Goal: Communication & Community: Answer question/provide support

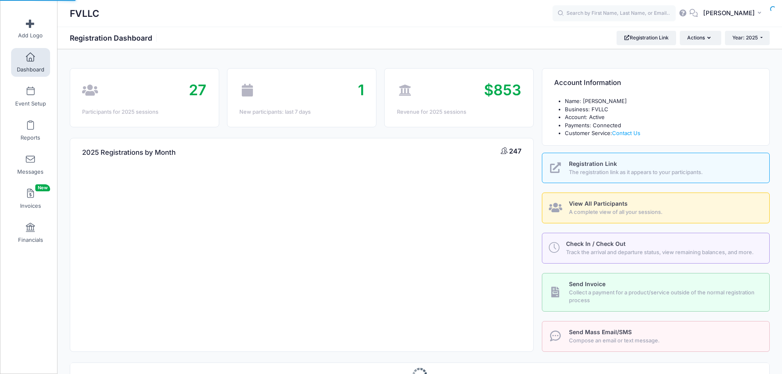
select select
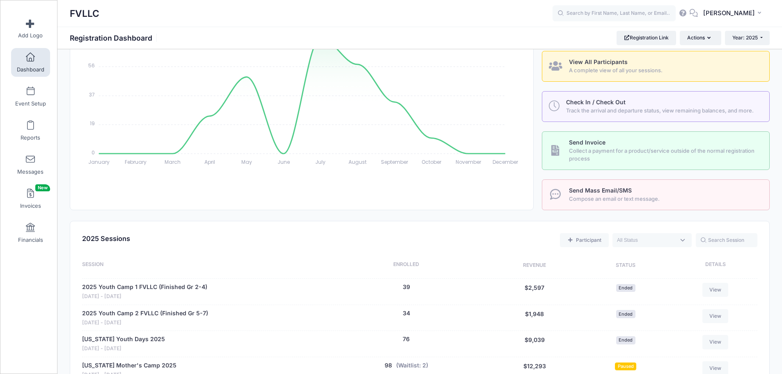
scroll to position [246, 0]
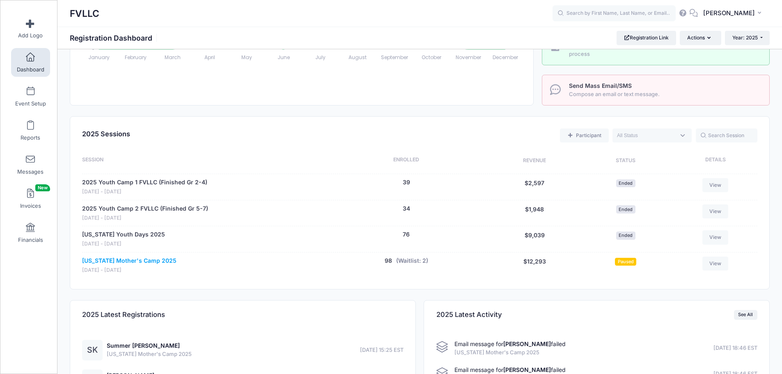
click at [136, 258] on link "[US_STATE] Mother's Camp 2025" at bounding box center [129, 260] width 94 height 9
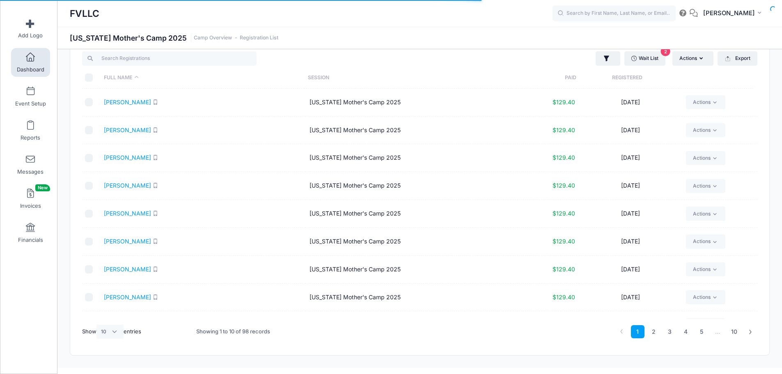
scroll to position [35, 0]
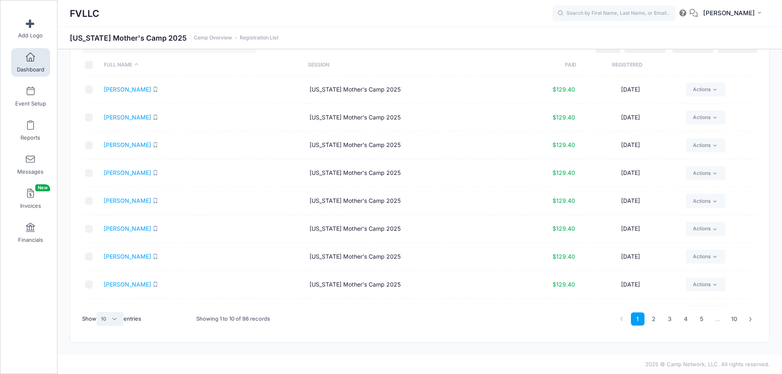
click at [105, 320] on select "All 10 25 50" at bounding box center [109, 319] width 27 height 14
select select "50"
click at [98, 312] on select "All 10 25 50" at bounding box center [109, 319] width 27 height 14
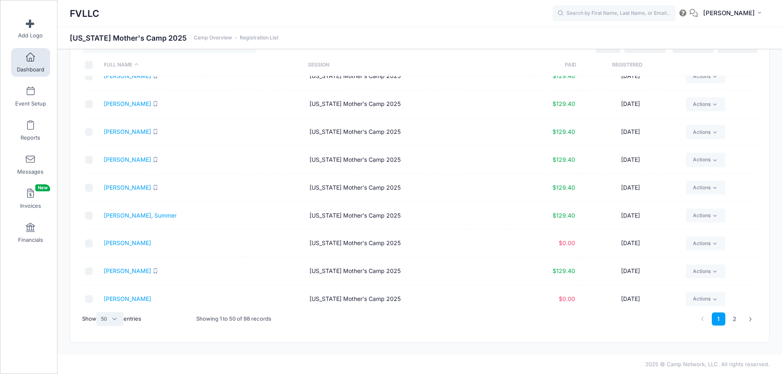
scroll to position [1161, 0]
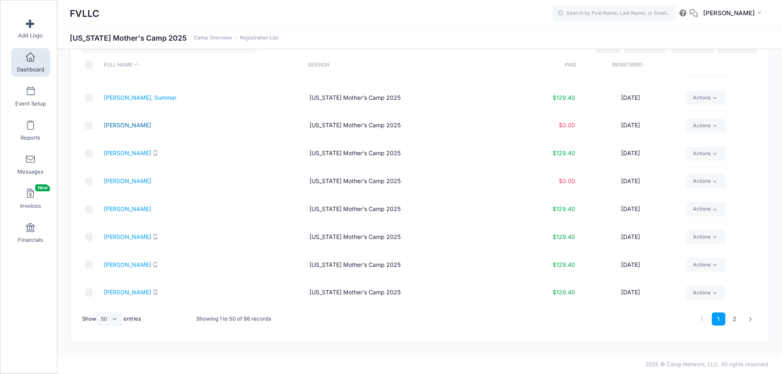
click at [134, 124] on link "Kariniemi, Kathryn" at bounding box center [127, 124] width 47 height 7
click at [34, 54] on link "Dashboard" at bounding box center [30, 62] width 39 height 29
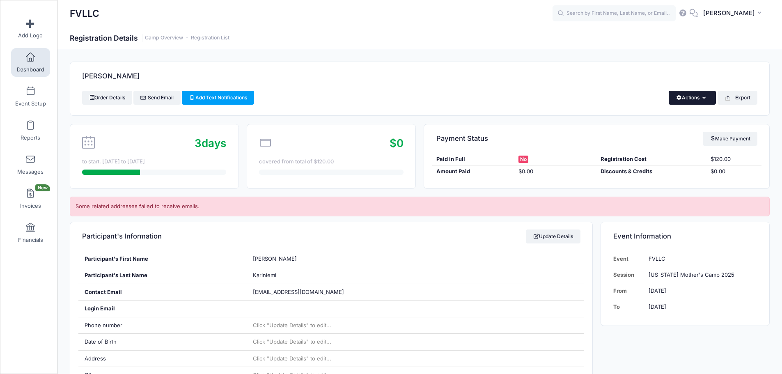
click at [707, 95] on button "Actions" at bounding box center [691, 98] width 47 height 14
click at [643, 156] on link "Delete" at bounding box center [664, 158] width 95 height 16
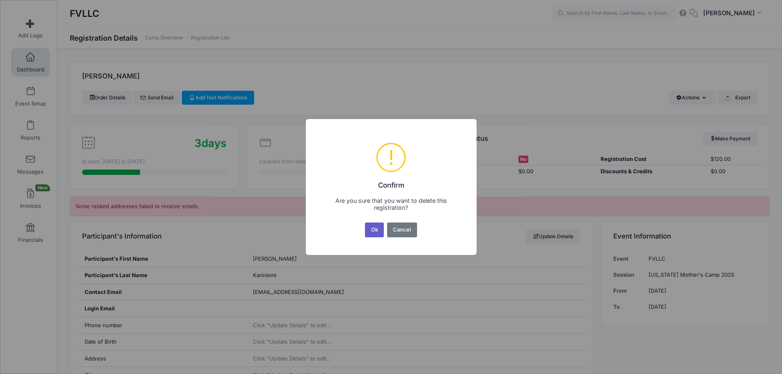
click at [376, 232] on button "Ok" at bounding box center [374, 229] width 19 height 15
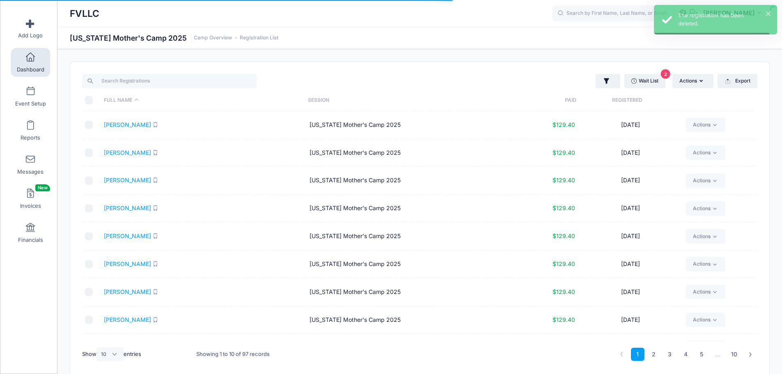
select select "10"
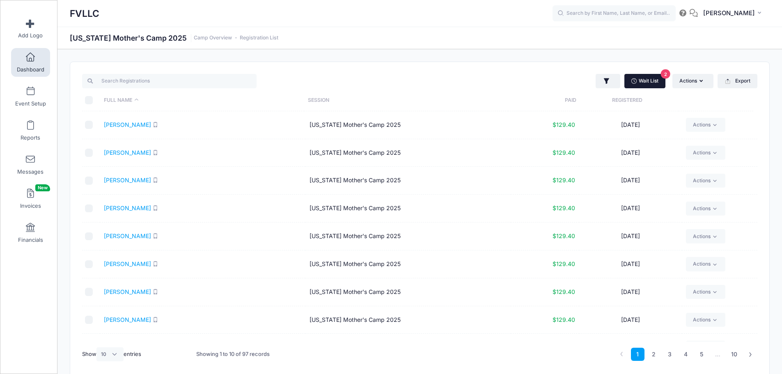
click at [650, 79] on link "Wait List 2" at bounding box center [644, 81] width 41 height 14
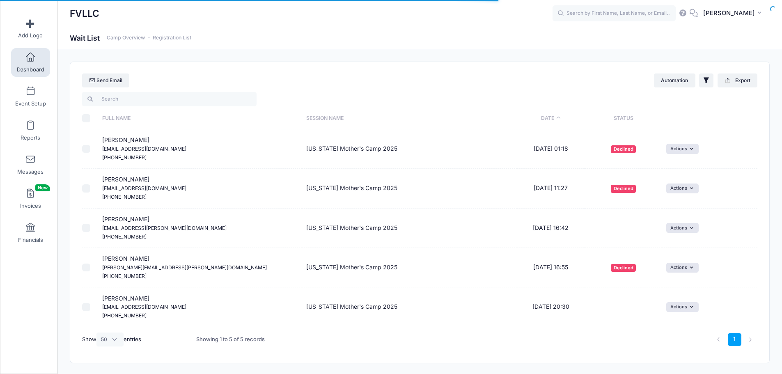
select select "50"
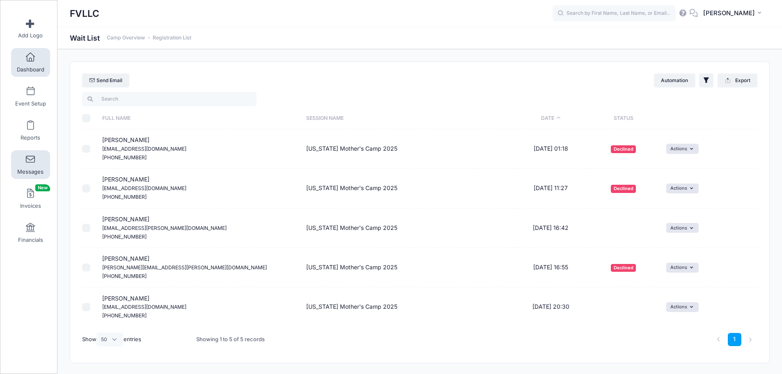
click at [30, 162] on span at bounding box center [30, 159] width 0 height 9
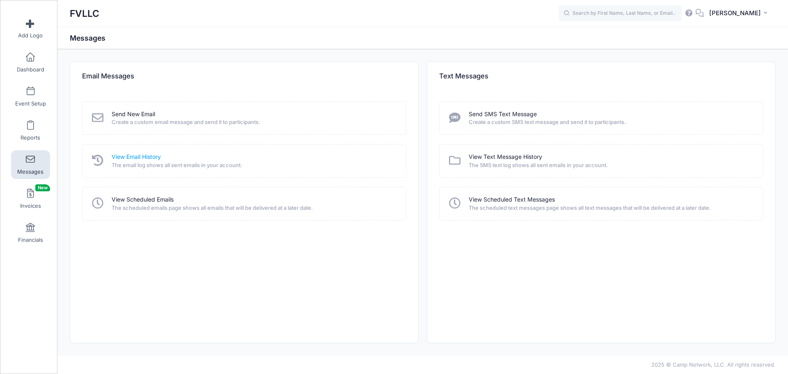
click at [139, 153] on link "View Email History" at bounding box center [136, 157] width 49 height 9
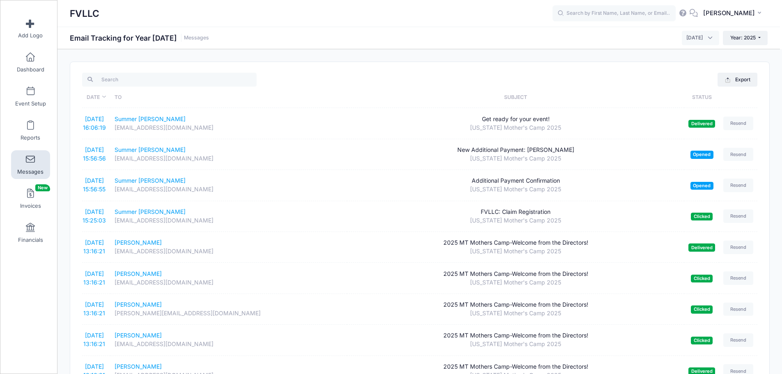
click at [707, 41] on span "October 2025" at bounding box center [700, 38] width 37 height 14
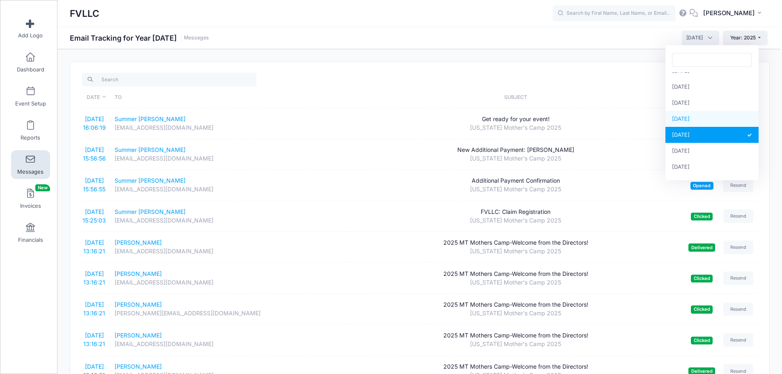
select select "9"
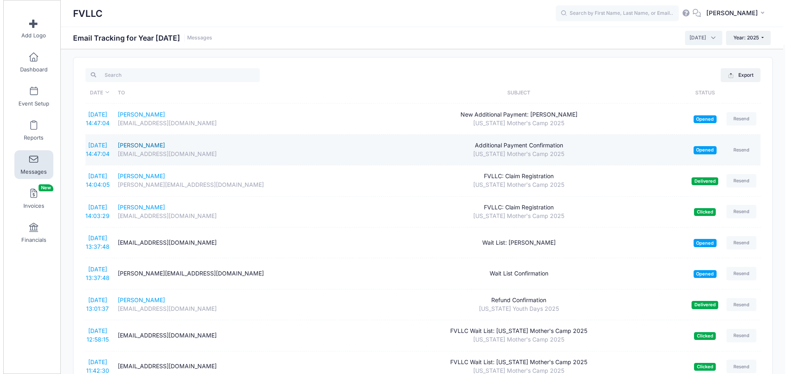
scroll to position [0, 0]
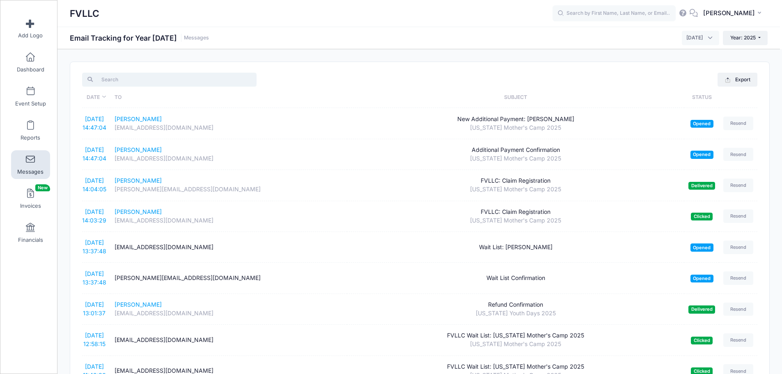
click at [144, 82] on input "search" at bounding box center [169, 80] width 174 height 14
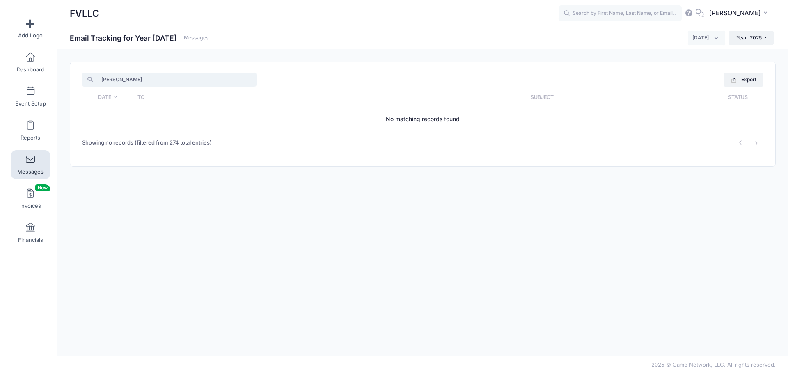
type input "tara"
click at [692, 41] on span "September 2025" at bounding box center [700, 37] width 16 height 7
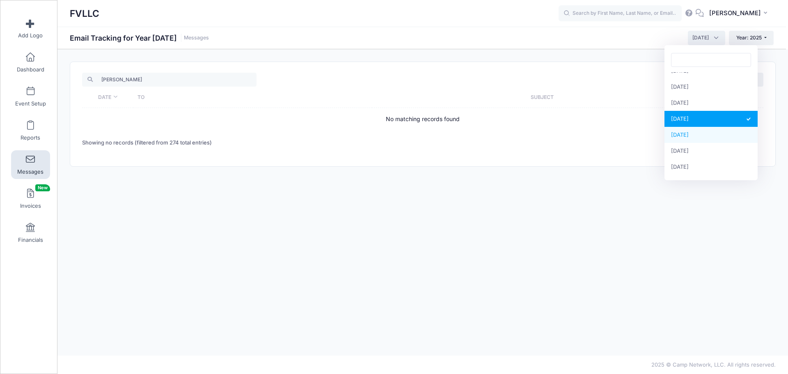
select select "10"
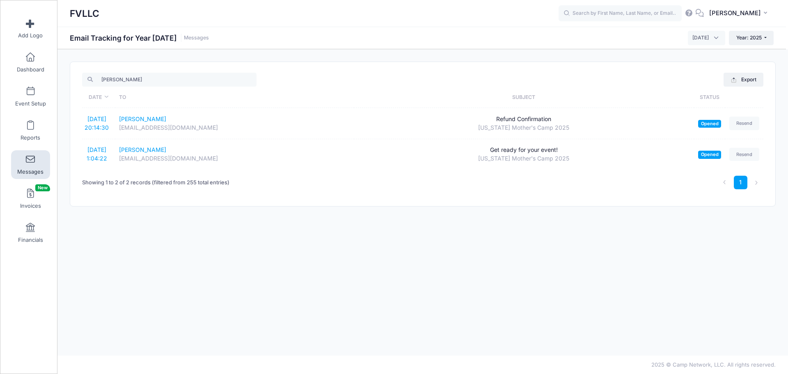
click at [30, 161] on span at bounding box center [30, 159] width 0 height 9
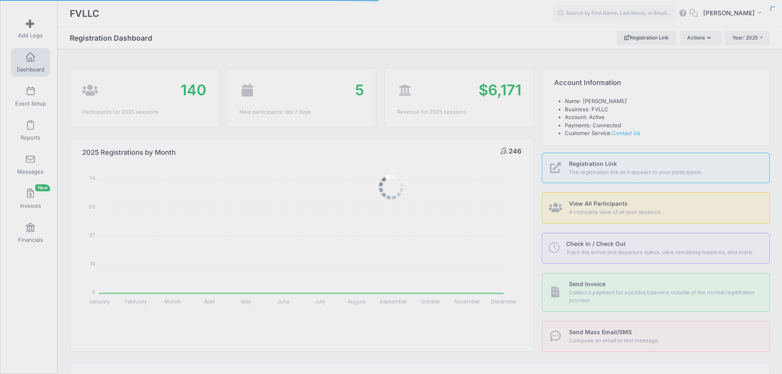
select select
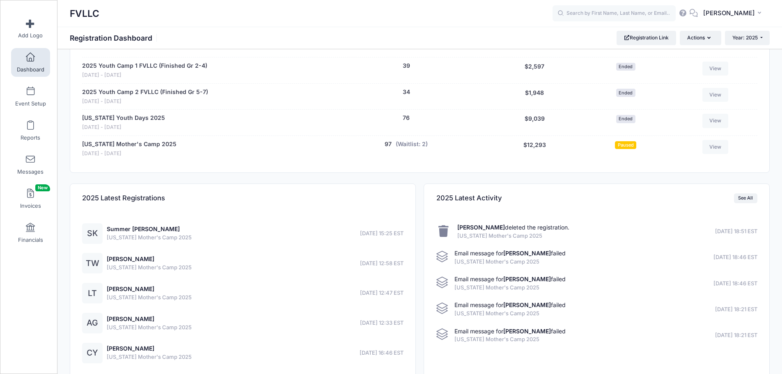
scroll to position [414, 0]
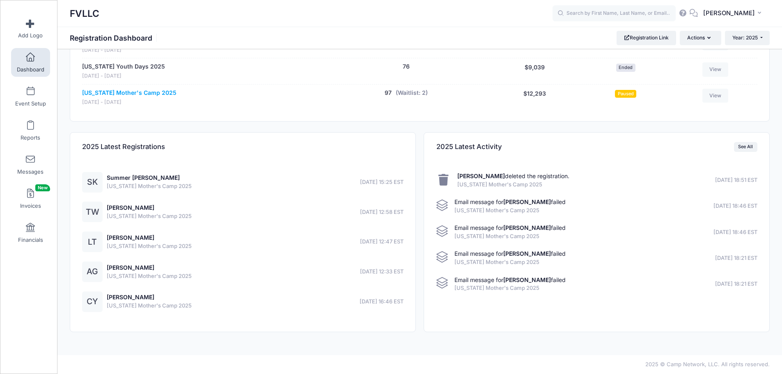
click at [146, 92] on link "[US_STATE] Mother's Camp 2025" at bounding box center [129, 93] width 94 height 9
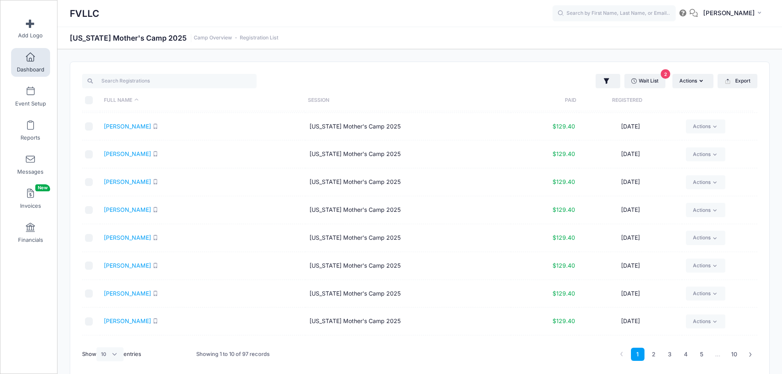
scroll to position [48, 0]
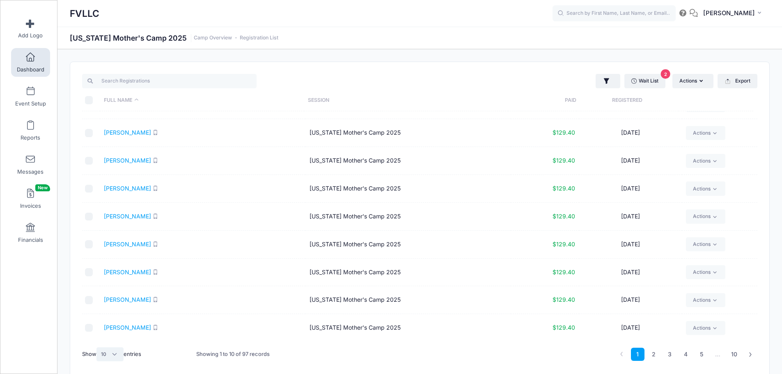
click at [102, 355] on select "All 10 25 50" at bounding box center [109, 354] width 27 height 14
select select "50"
click at [98, 347] on select "All 10 25 50" at bounding box center [109, 354] width 27 height 14
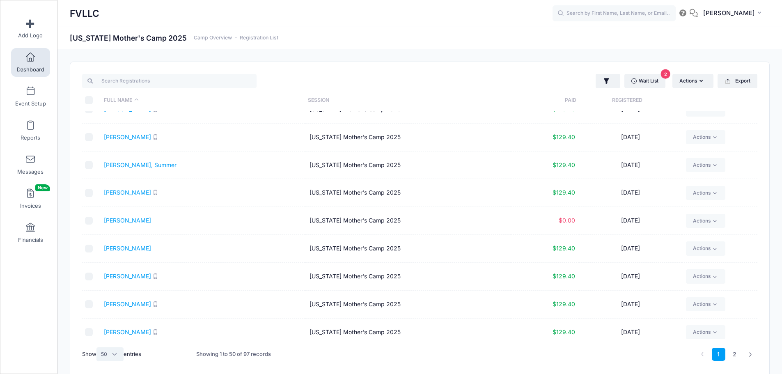
scroll to position [1114, 0]
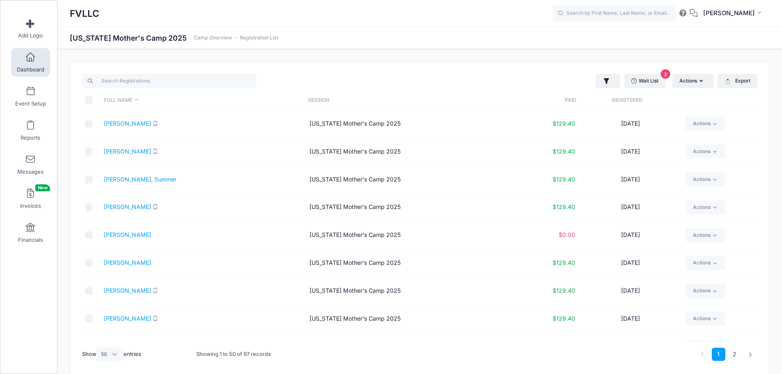
click at [24, 68] on span "Dashboard" at bounding box center [30, 69] width 27 height 7
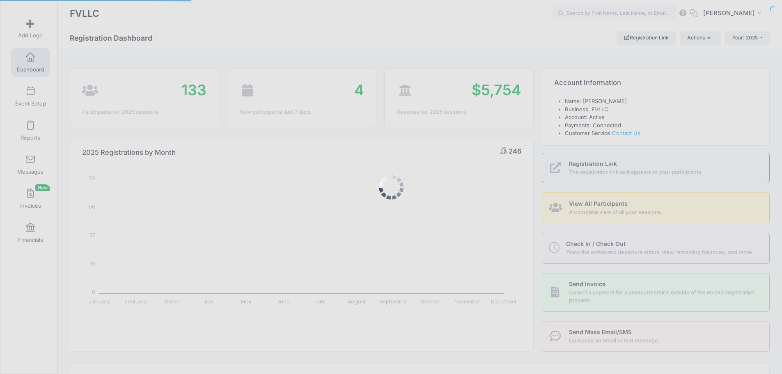
select select
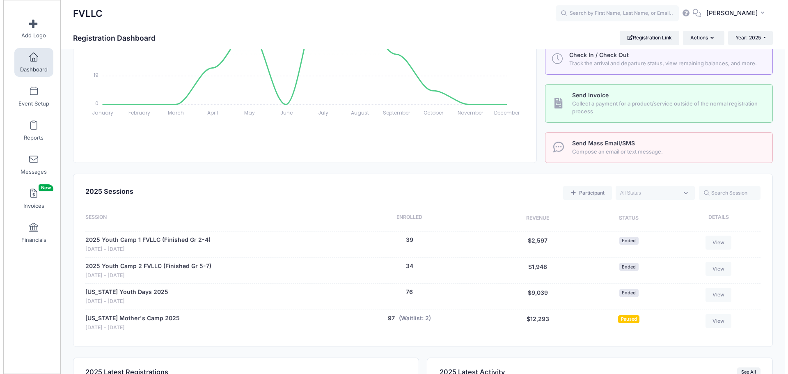
scroll to position [287, 0]
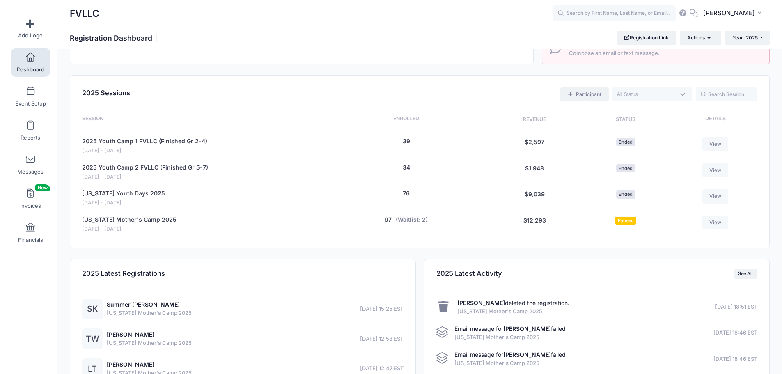
click at [583, 91] on link "Participant" at bounding box center [584, 94] width 48 height 14
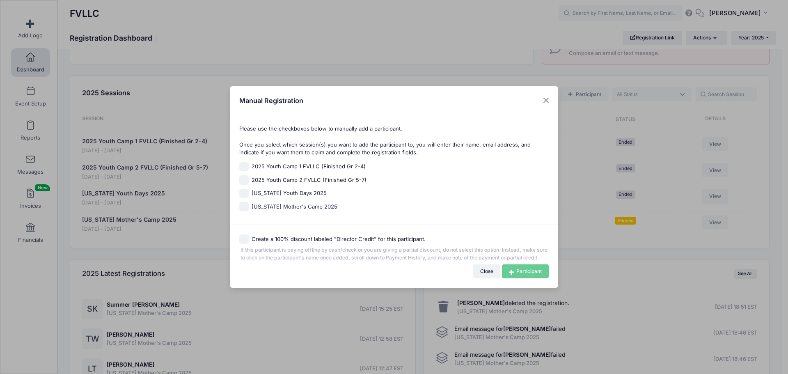
click at [317, 203] on span "[US_STATE] Mother's Camp 2025" at bounding box center [295, 207] width 86 height 8
click at [249, 202] on input "[US_STATE] Mother's Camp 2025" at bounding box center [243, 206] width 9 height 9
checkbox input "true"
click at [526, 277] on link "Participant" at bounding box center [525, 271] width 47 height 14
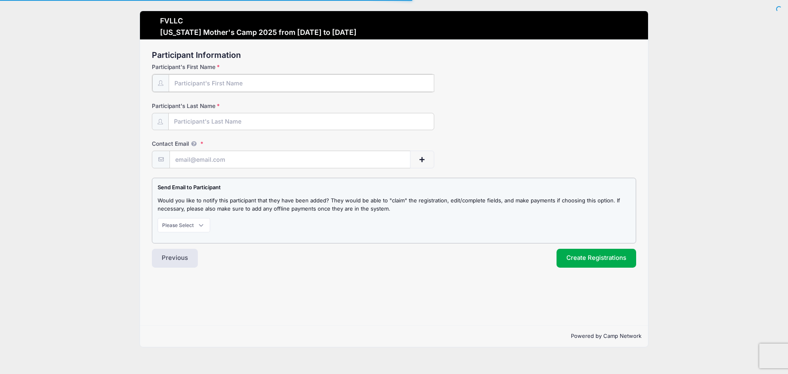
click at [244, 83] on input "Participant's First Name" at bounding box center [301, 83] width 265 height 18
type input "t"
type input "[PERSON_NAME]"
type input "U"
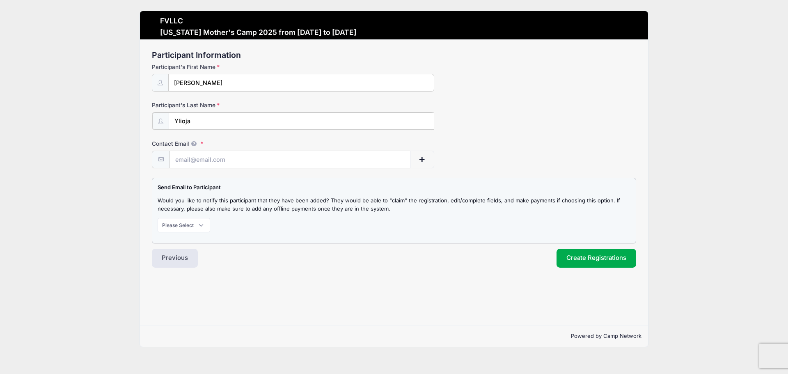
type input "Ylioja"
click at [210, 158] on input "Contact Email" at bounding box center [290, 159] width 240 height 18
type input "[EMAIL_ADDRESS][DOMAIN_NAME]"
click at [202, 231] on select "Please Select Don't Notify Notify" at bounding box center [184, 224] width 53 height 14
select select "1"
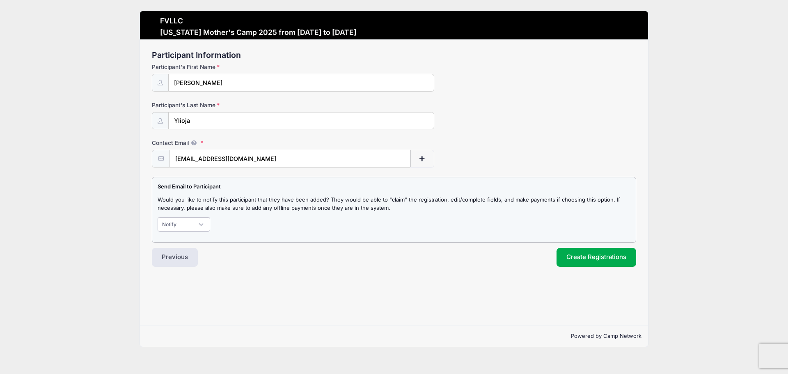
click at [158, 217] on select "Please Select Don't Notify Notify" at bounding box center [184, 224] width 53 height 14
click at [569, 258] on button "Create Registrations" at bounding box center [596, 257] width 80 height 19
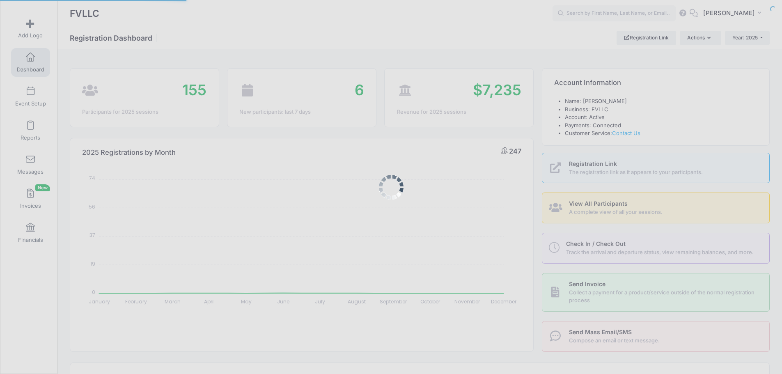
select select
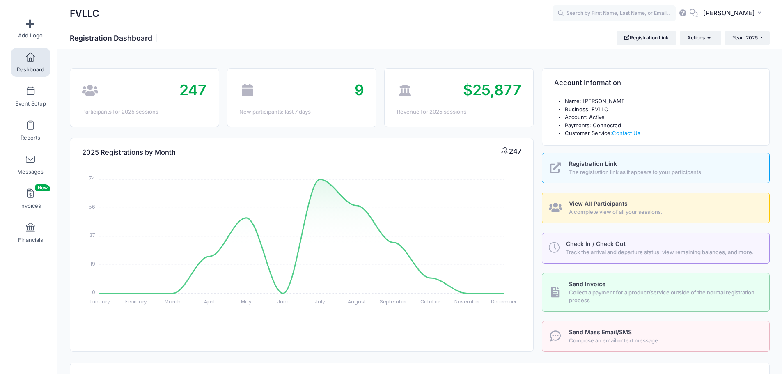
click at [30, 62] on span at bounding box center [30, 57] width 0 height 9
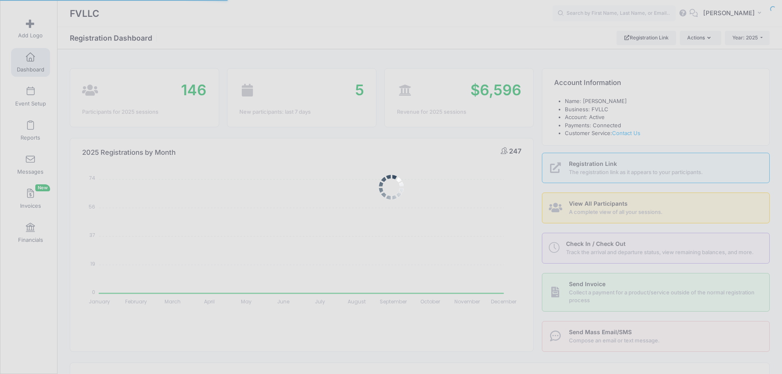
select select
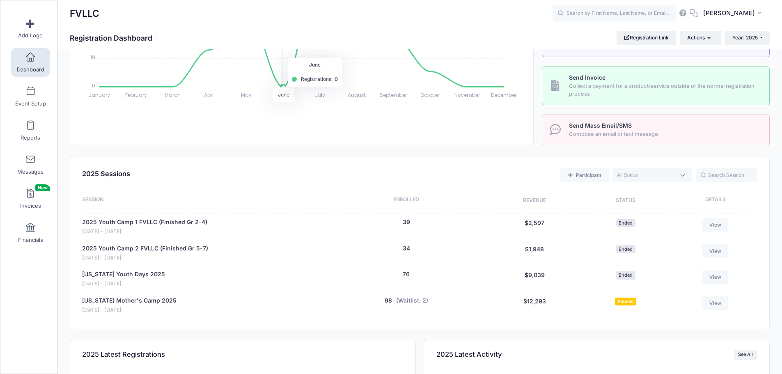
scroll to position [287, 0]
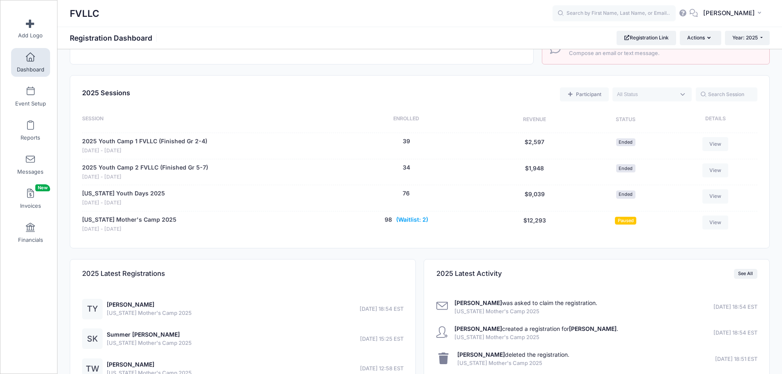
click at [412, 220] on button "(Waitlist: 2)" at bounding box center [412, 219] width 32 height 9
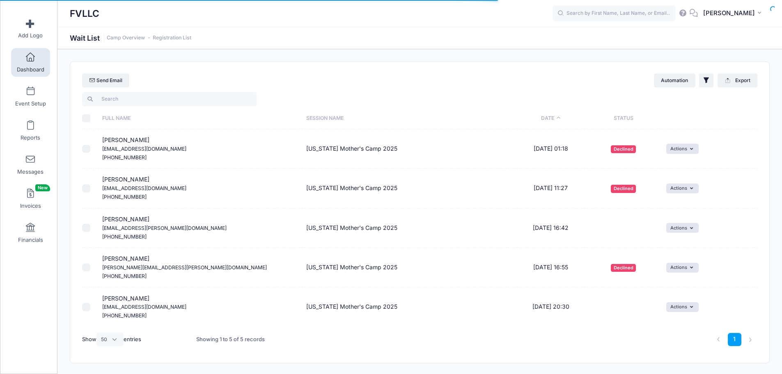
select select "50"
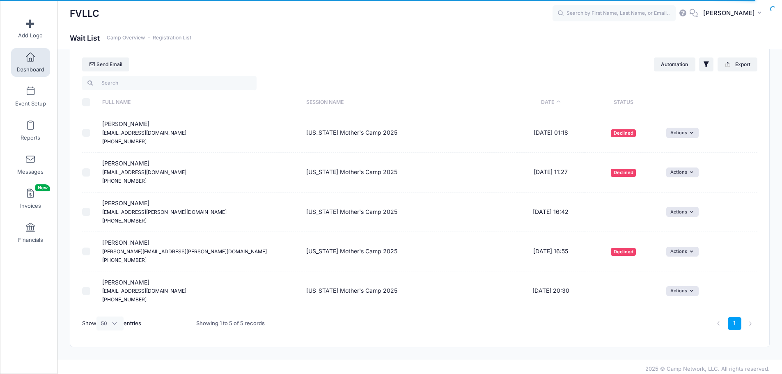
scroll to position [21, 0]
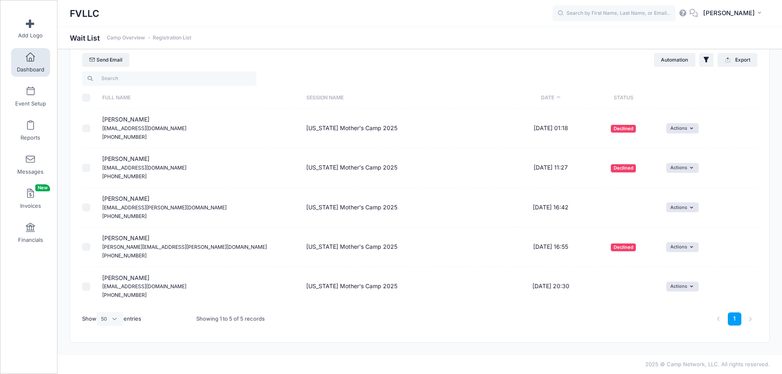
click at [30, 53] on span at bounding box center [30, 57] width 0 height 9
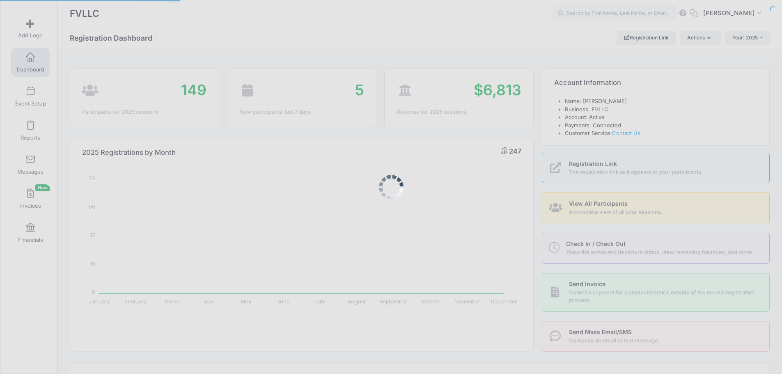
select select
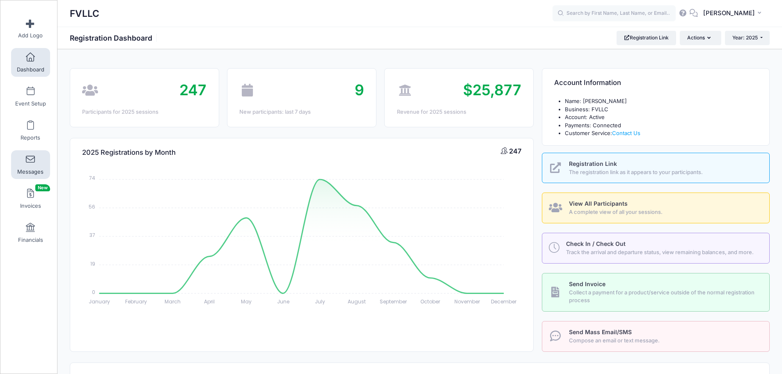
click at [30, 157] on span at bounding box center [30, 159] width 0 height 9
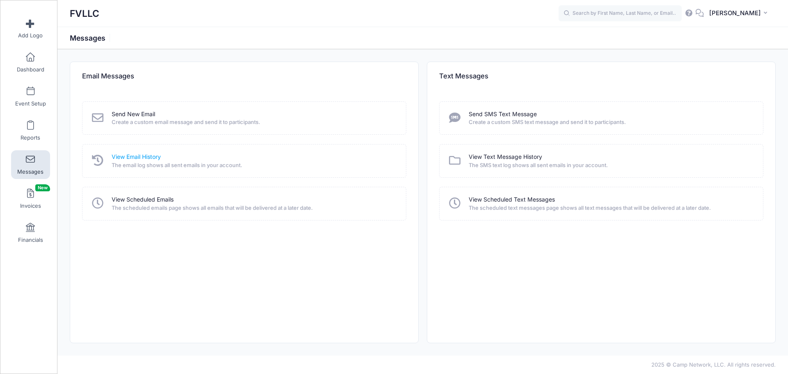
click at [142, 156] on link "View Email History" at bounding box center [136, 157] width 49 height 9
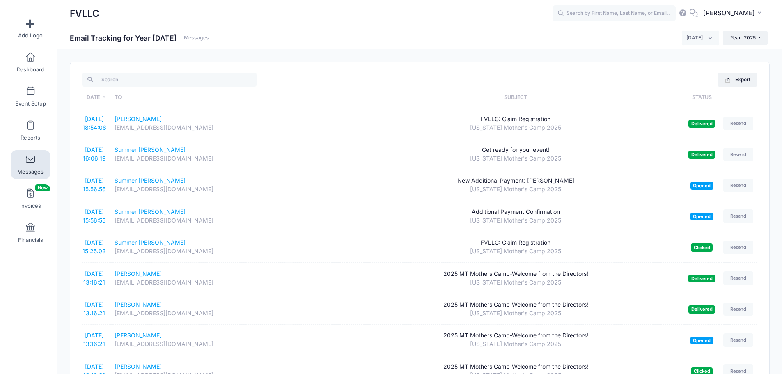
click at [30, 161] on span at bounding box center [30, 159] width 0 height 9
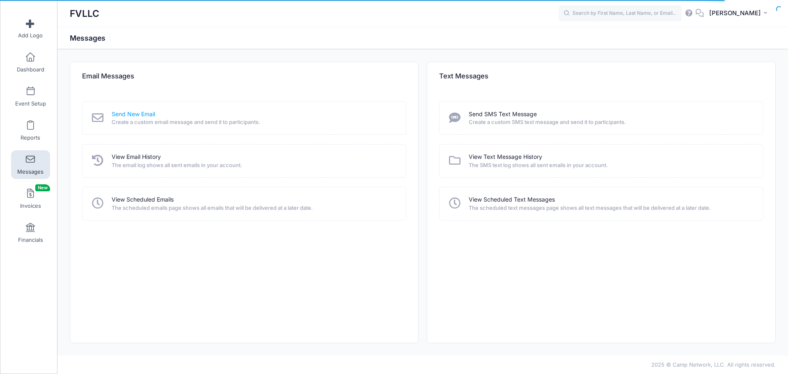
click at [131, 114] on link "Send New Email" at bounding box center [133, 114] width 43 height 9
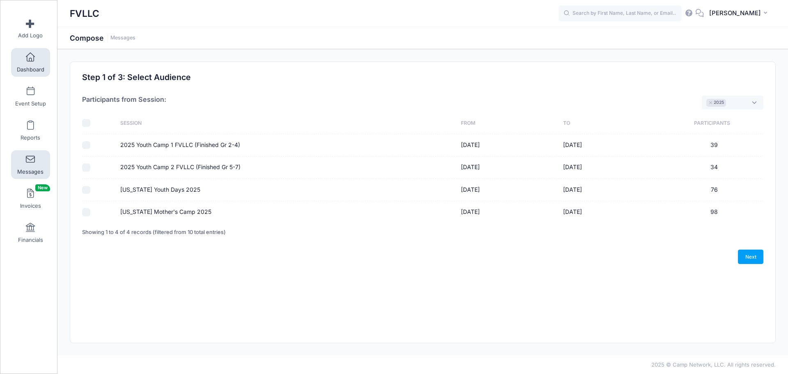
click at [27, 63] on link "Dashboard" at bounding box center [30, 62] width 39 height 29
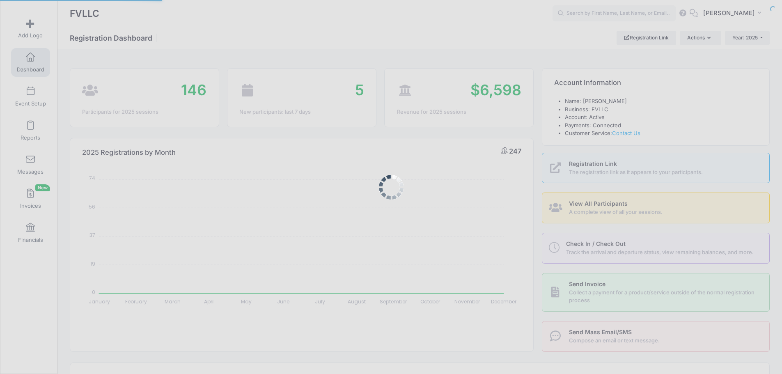
select select
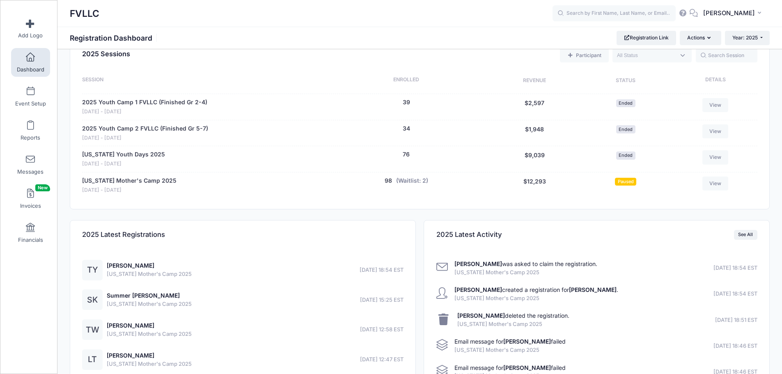
scroll to position [328, 0]
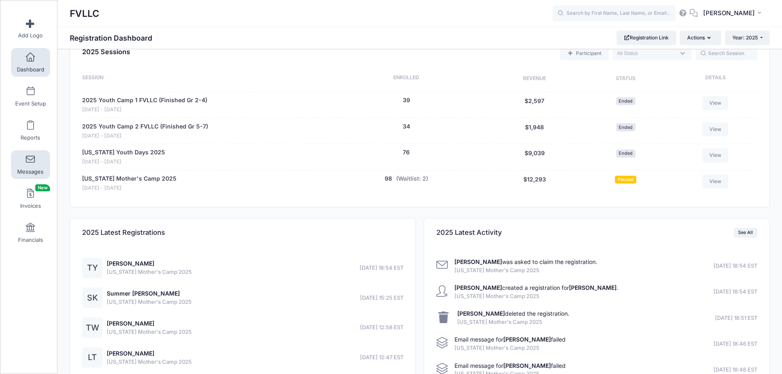
click at [39, 161] on link "Messages" at bounding box center [30, 164] width 39 height 29
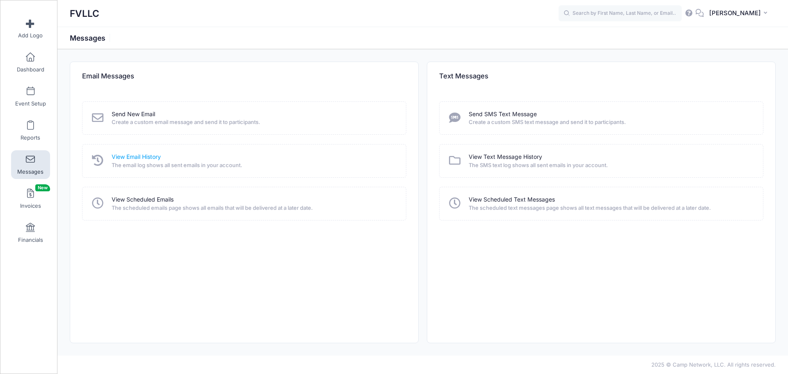
click at [128, 157] on link "View Email History" at bounding box center [136, 157] width 49 height 9
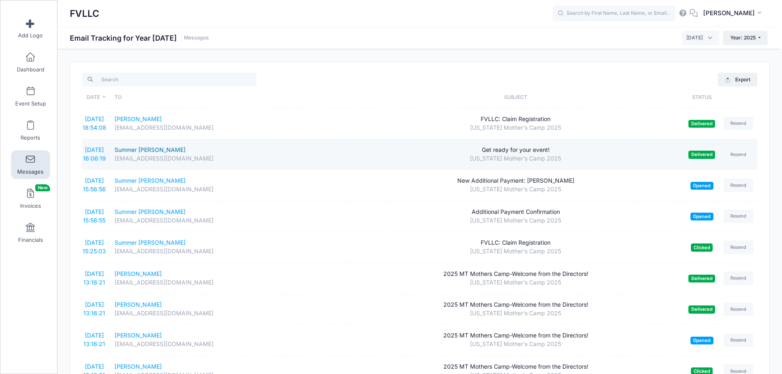
click at [139, 153] on div "Summer [PERSON_NAME]" at bounding box center [228, 150] width 228 height 9
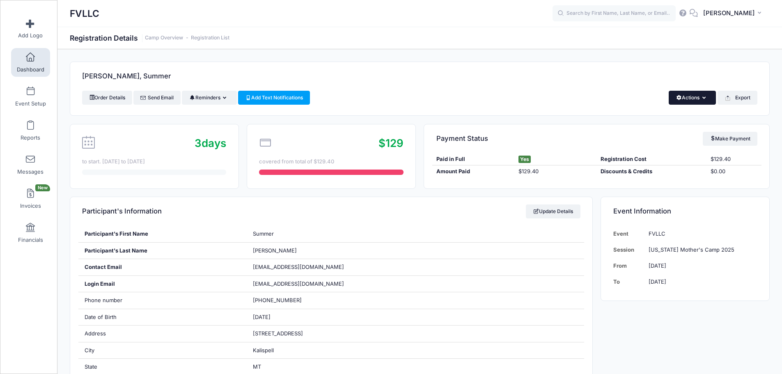
click at [698, 97] on button "Actions" at bounding box center [691, 98] width 47 height 14
click at [153, 99] on link "Send Email" at bounding box center [156, 98] width 47 height 14
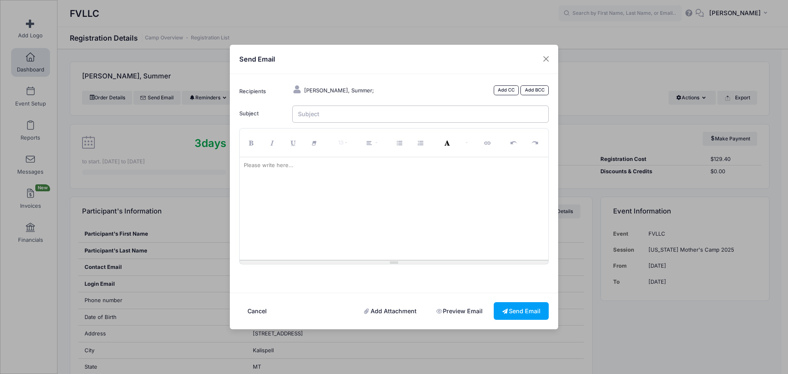
click at [356, 115] on input "Subject" at bounding box center [420, 114] width 257 height 18
type input "2025 MT Mothers Camp-Welcome from the Directors!"
click at [306, 168] on p at bounding box center [394, 165] width 301 height 8
click at [333, 188] on div at bounding box center [394, 208] width 309 height 103
paste div
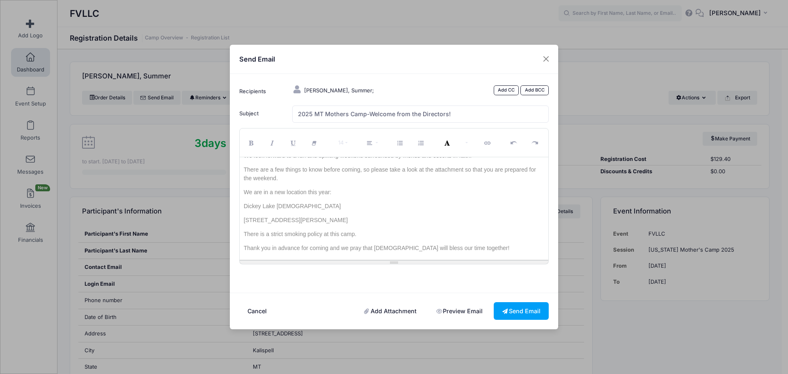
scroll to position [26, 0]
click at [394, 307] on link "Add Attachment" at bounding box center [390, 311] width 69 height 18
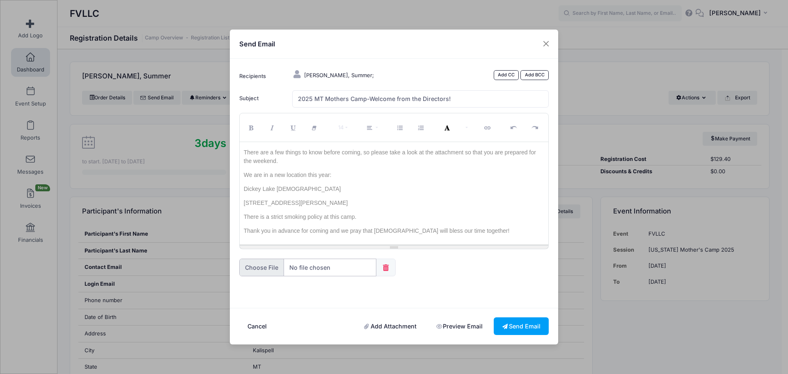
click at [289, 268] on input "file" at bounding box center [307, 268] width 137 height 18
type input "C:\fakepath\Agenda FVLLC Mother's Camp 2025-combined.pdf"
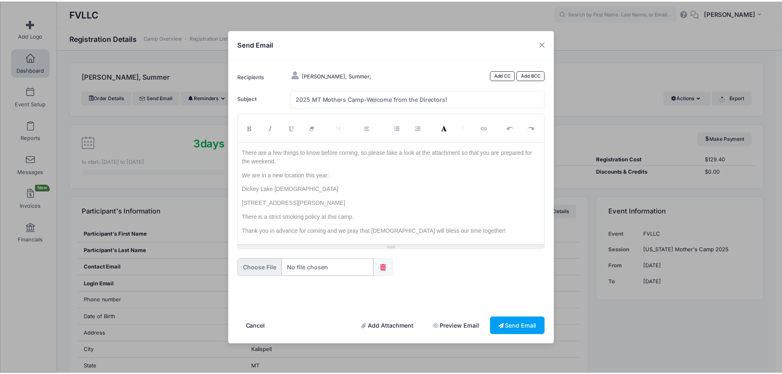
scroll to position [0, 0]
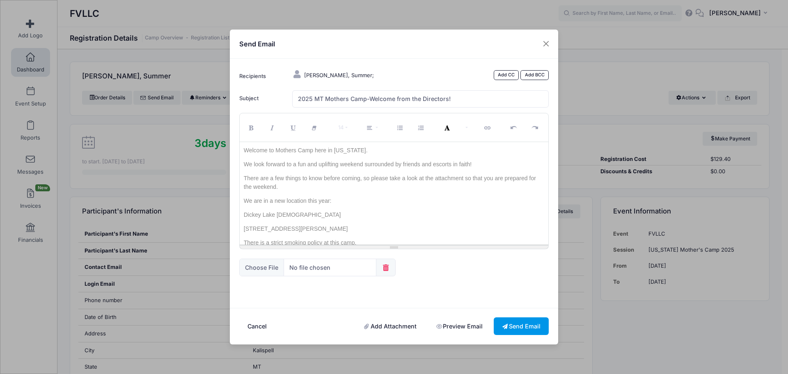
click at [526, 324] on button "Send Email" at bounding box center [521, 326] width 55 height 18
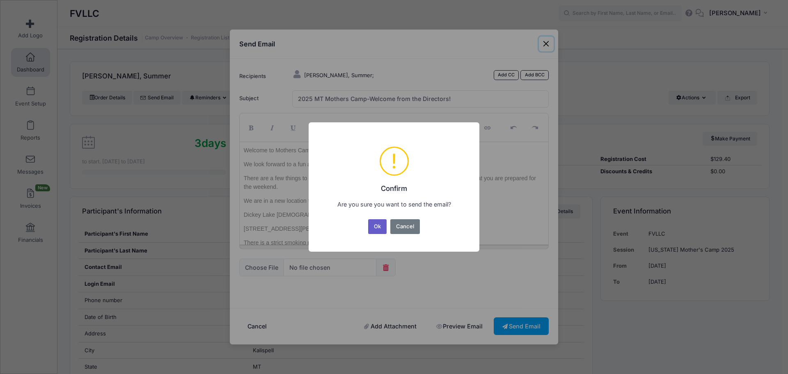
click at [375, 225] on button "Ok" at bounding box center [377, 226] width 19 height 15
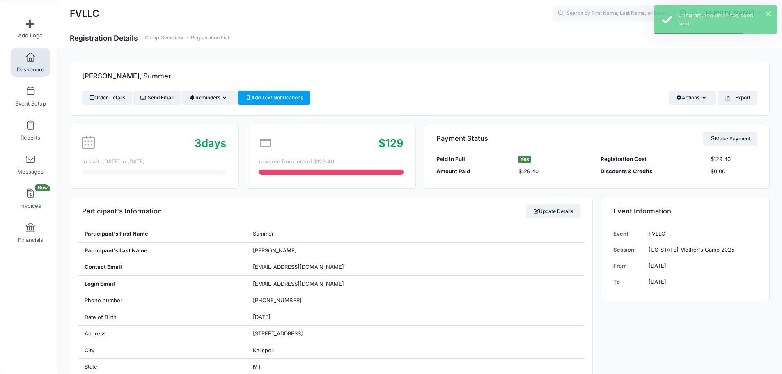
click at [27, 64] on link "Dashboard" at bounding box center [30, 62] width 39 height 29
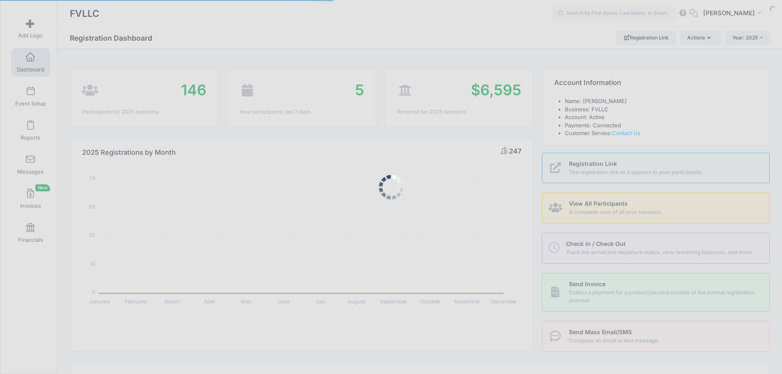
select select
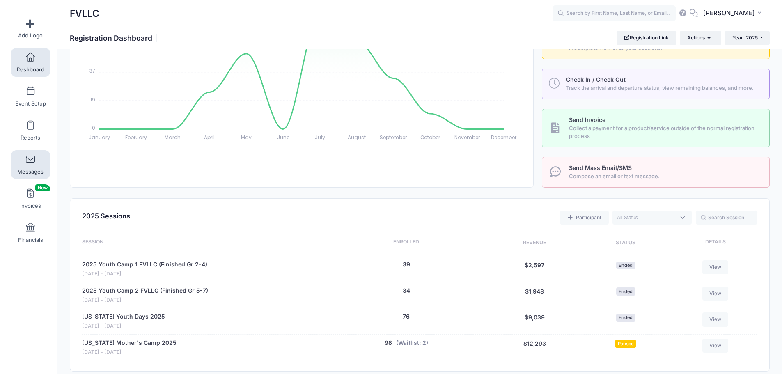
scroll to position [328, 0]
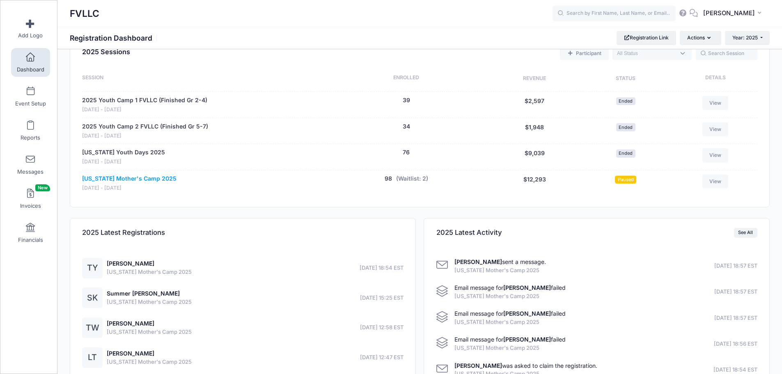
click at [93, 179] on link "[US_STATE] Mother's Camp 2025" at bounding box center [129, 178] width 94 height 9
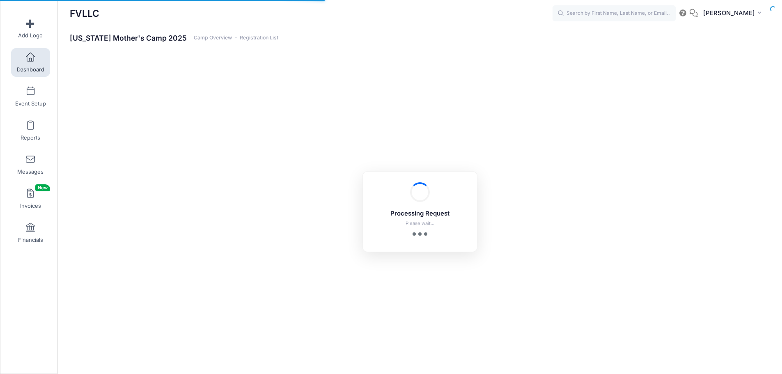
select select "10"
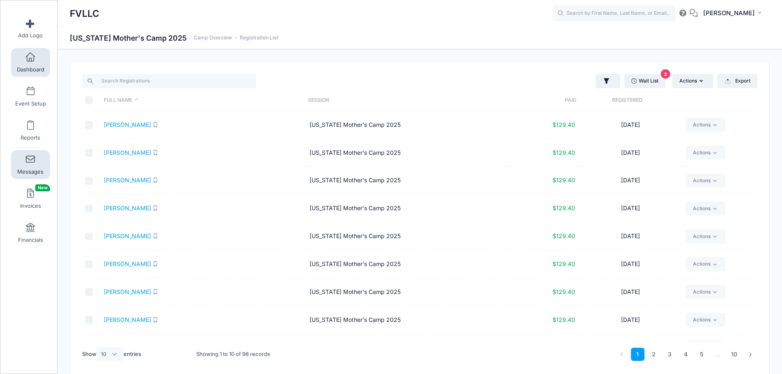
click at [36, 169] on span "Messages" at bounding box center [30, 171] width 26 height 7
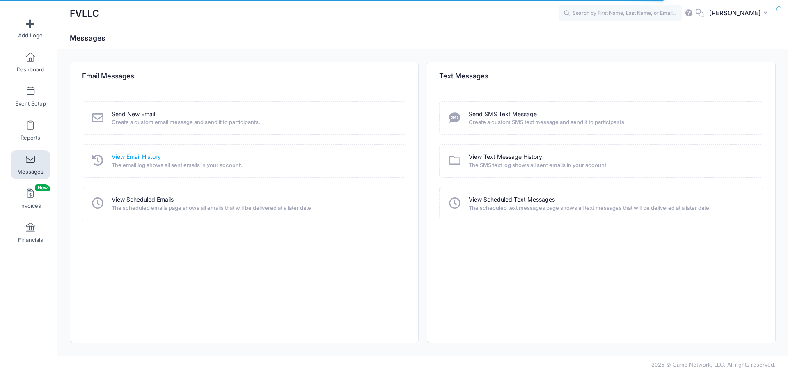
click at [131, 158] on link "View Email History" at bounding box center [136, 157] width 49 height 9
